Goal: Task Accomplishment & Management: Complete application form

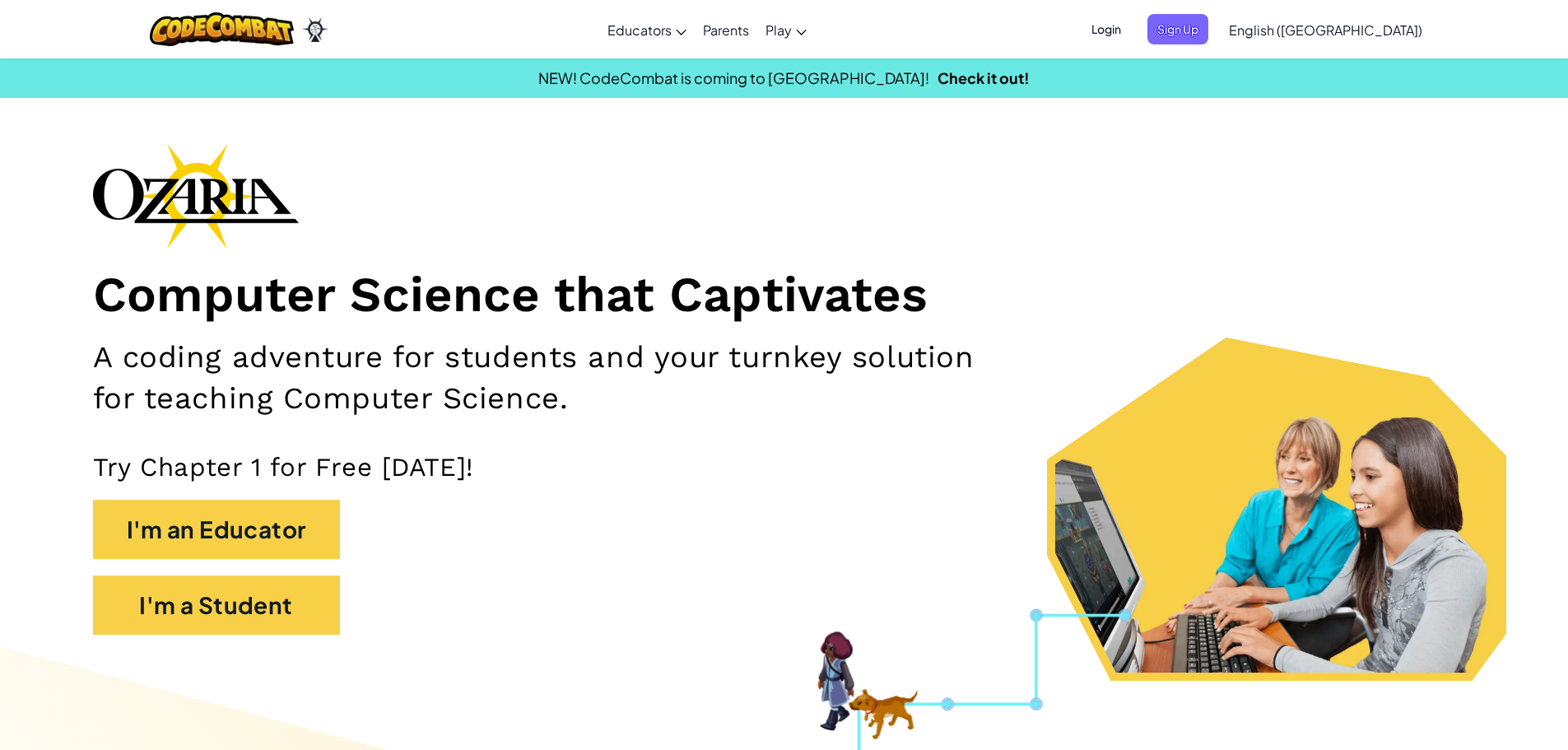
click at [1114, 188] on div "Computer Science that Captivates A coding adventure for students and your turnk…" at bounding box center [784, 397] width 1383 height 508
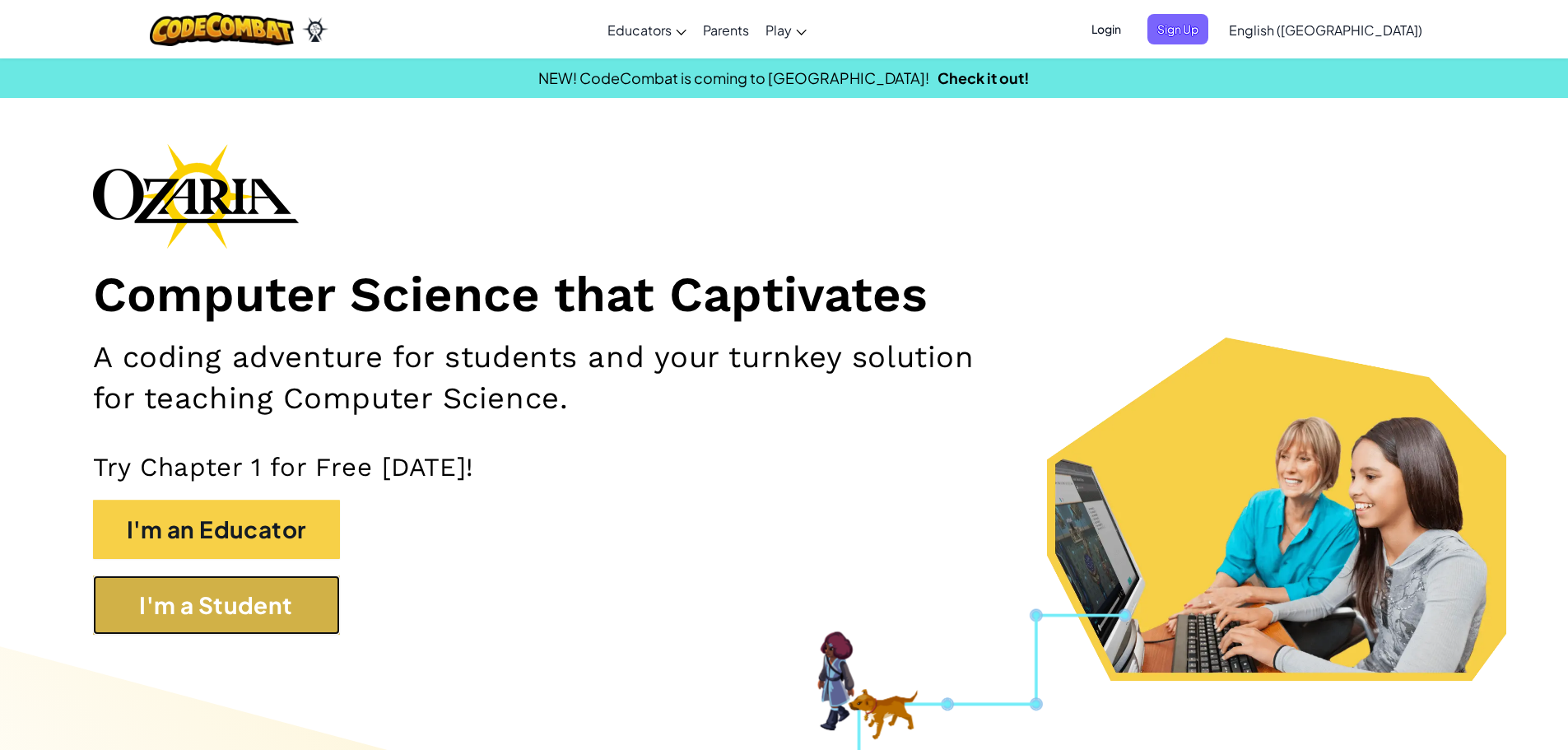
click at [243, 589] on button "I'm a Student" at bounding box center [216, 605] width 247 height 59
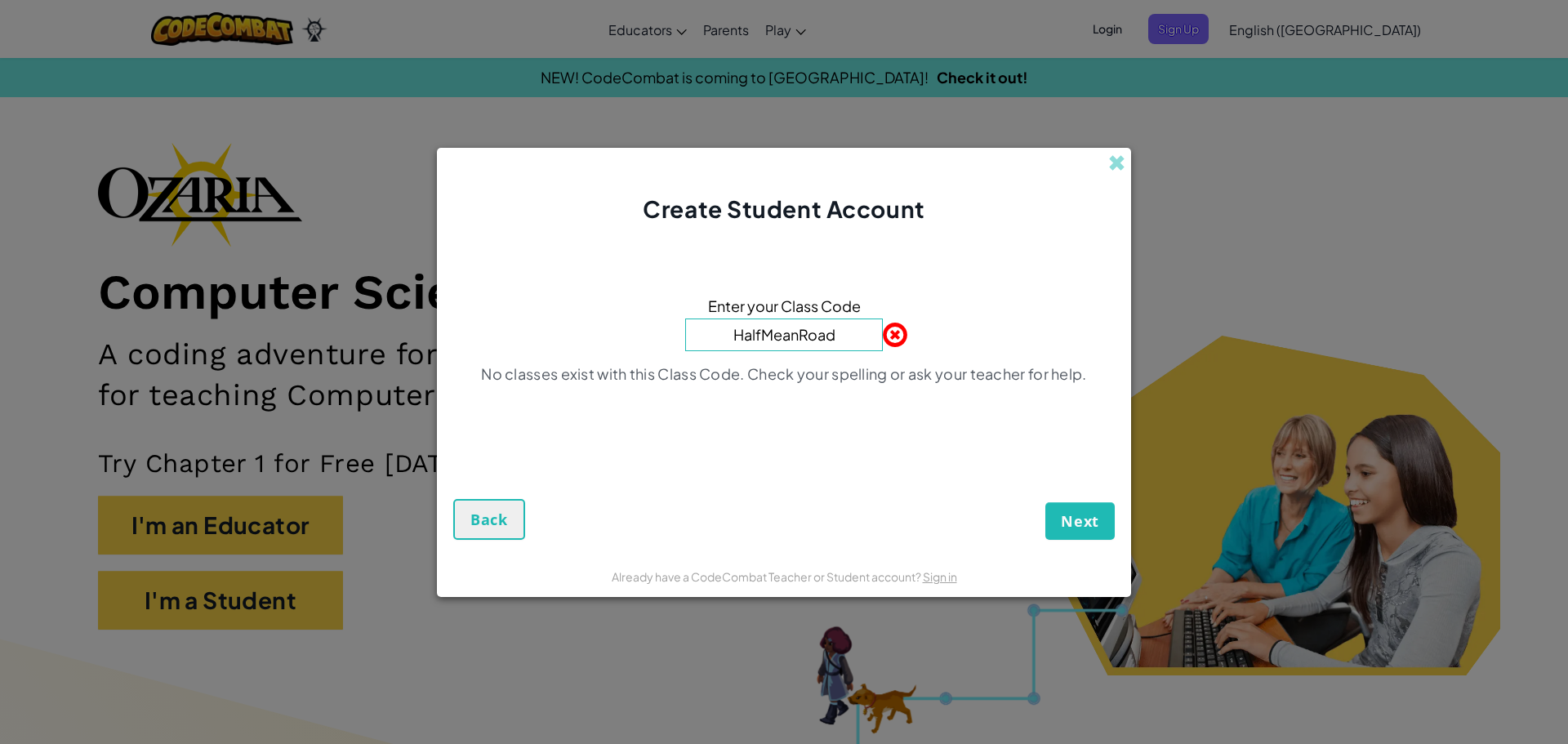
type input "HalfMeanRoad"
click at [1045, 502] on button "Next" at bounding box center [1079, 521] width 69 height 38
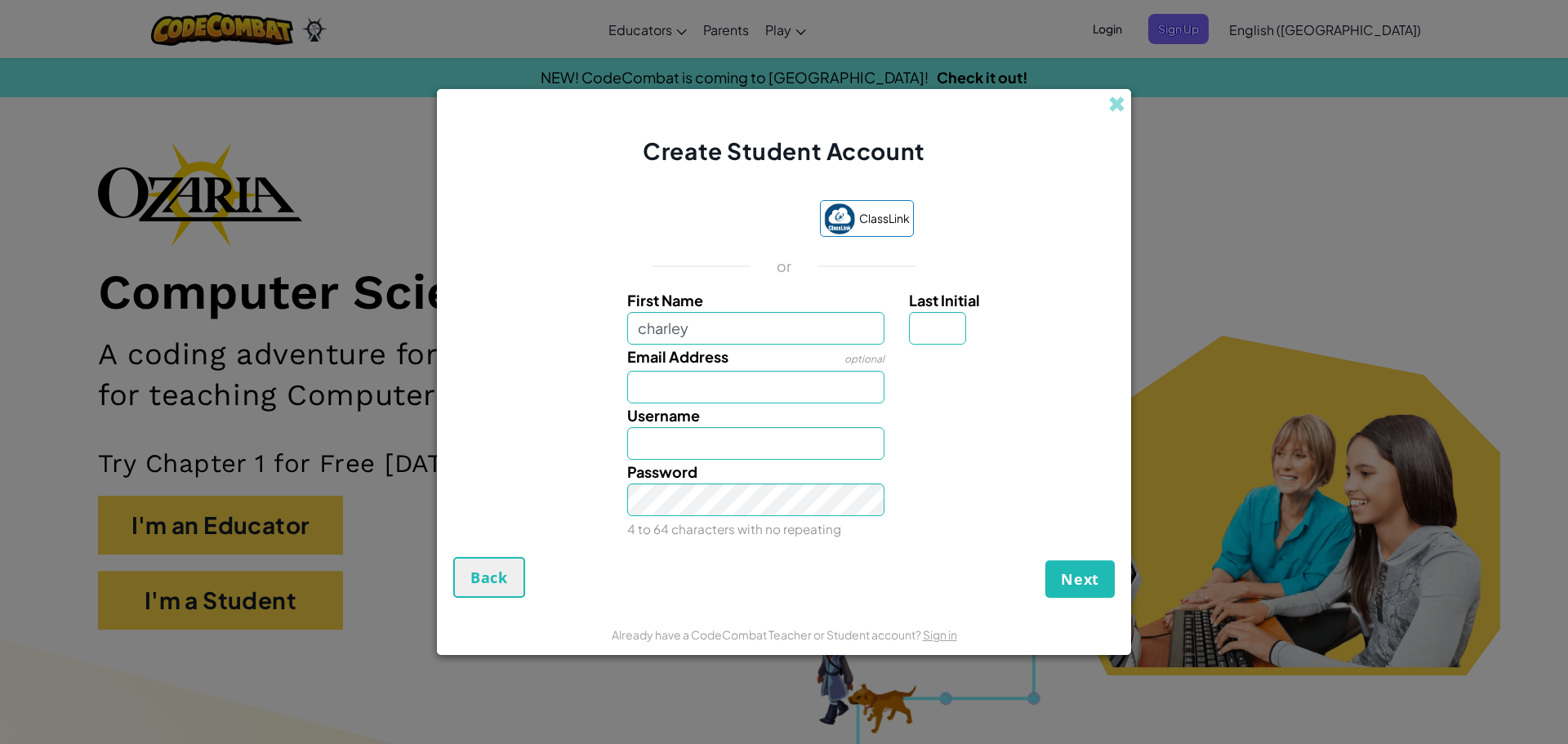
type input "charley"
type input "[PERSON_NAME]"
click at [766, 398] on input "Email Address" at bounding box center [756, 387] width 258 height 32
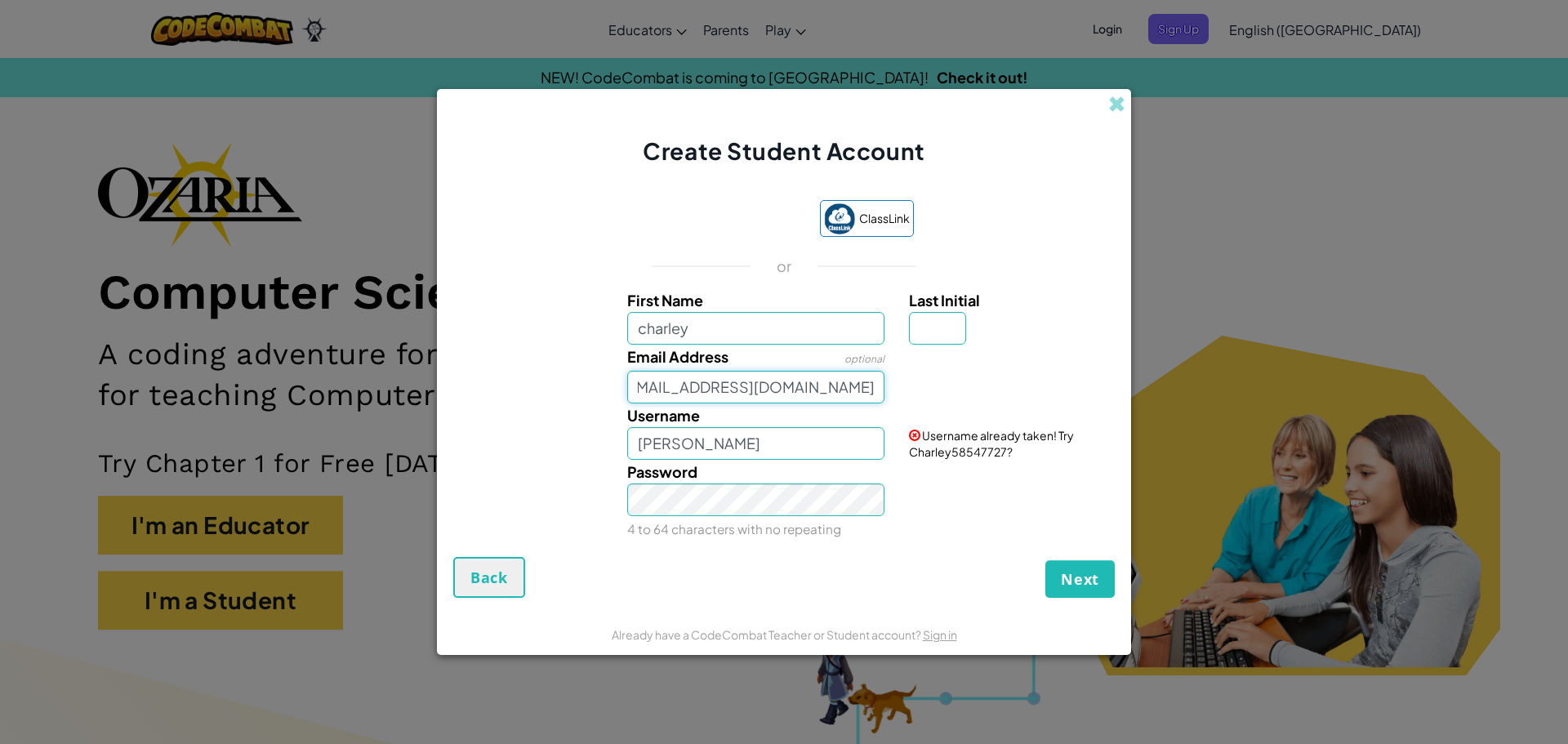
scroll to position [0, 35]
type input "[EMAIL_ADDRESS][DOMAIN_NAME]"
click at [1045, 560] on button "Next" at bounding box center [1079, 579] width 69 height 38
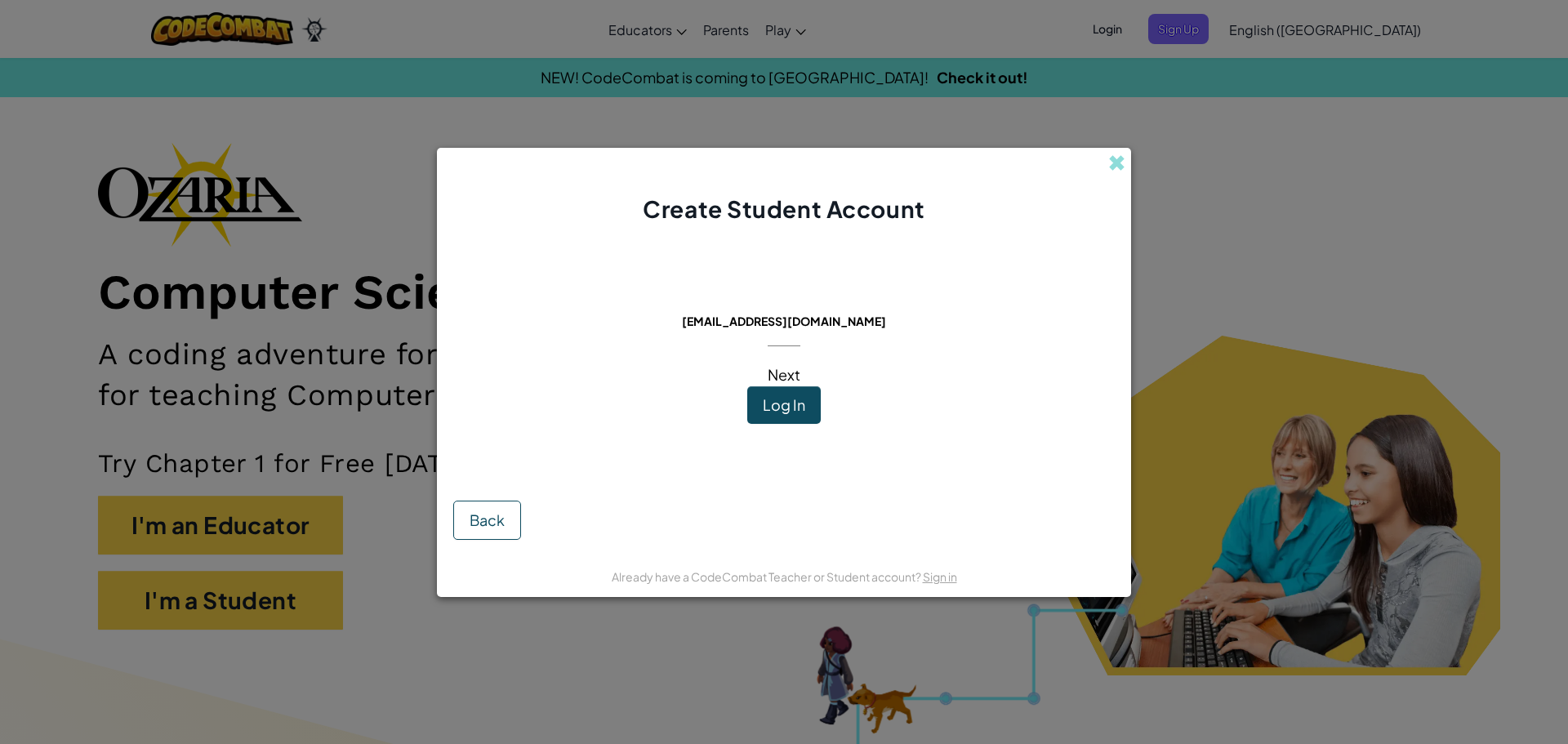
click at [776, 411] on span "Log In" at bounding box center [784, 404] width 42 height 19
